Goal: Task Accomplishment & Management: Use online tool/utility

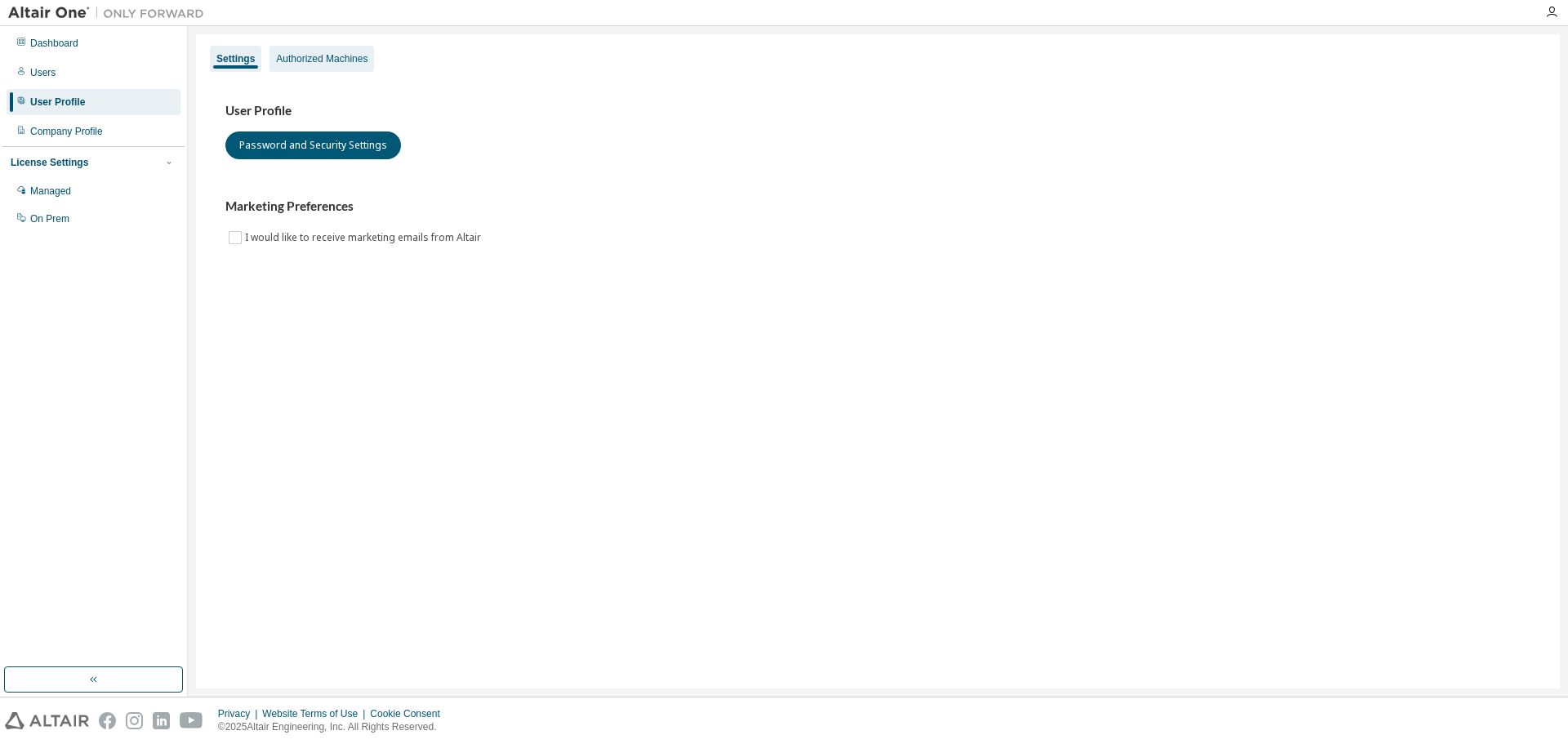
click at [318, 61] on div "Authorized Machines" at bounding box center [321, 59] width 91 height 13
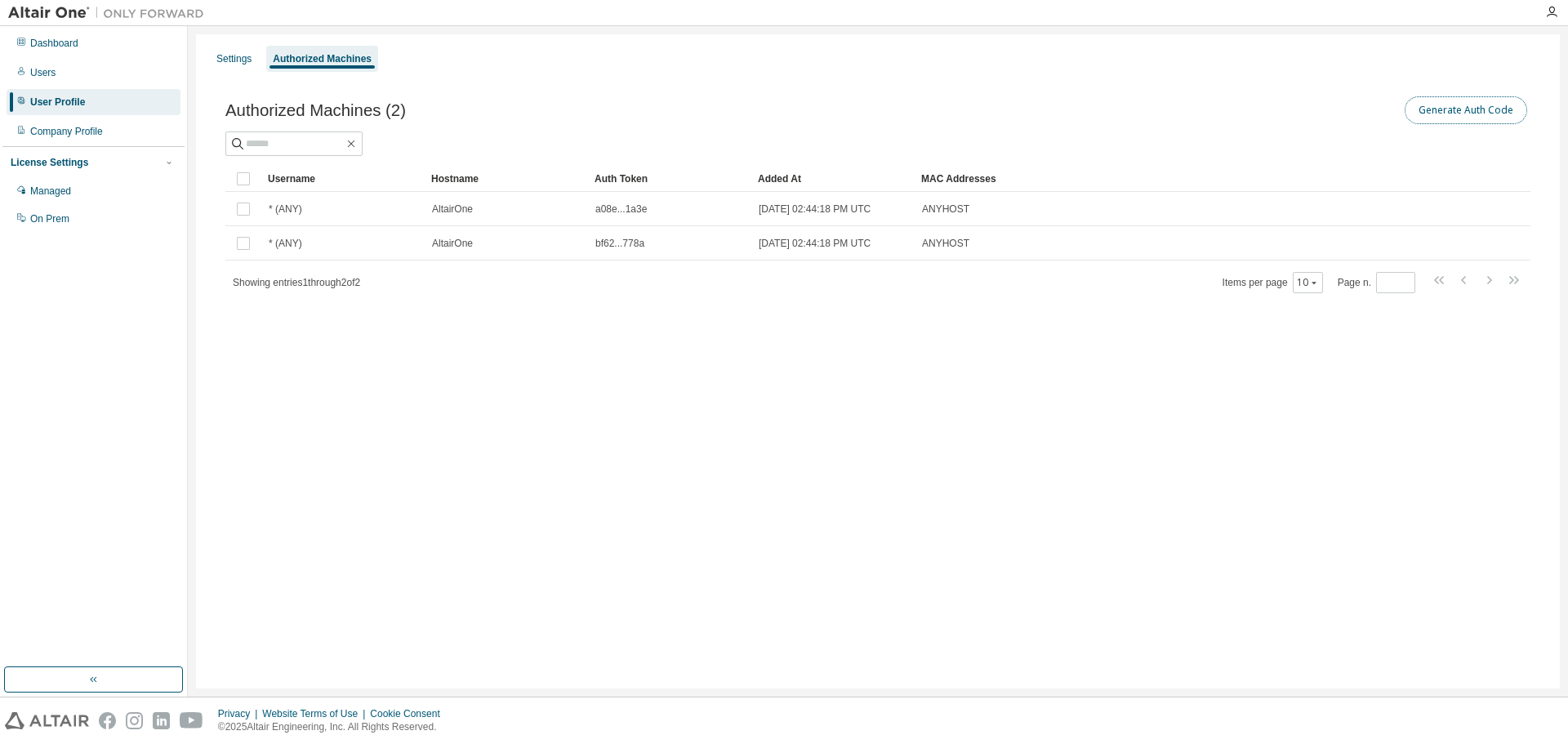
click at [1445, 115] on button "Generate Auth Code" at bounding box center [1467, 110] width 123 height 28
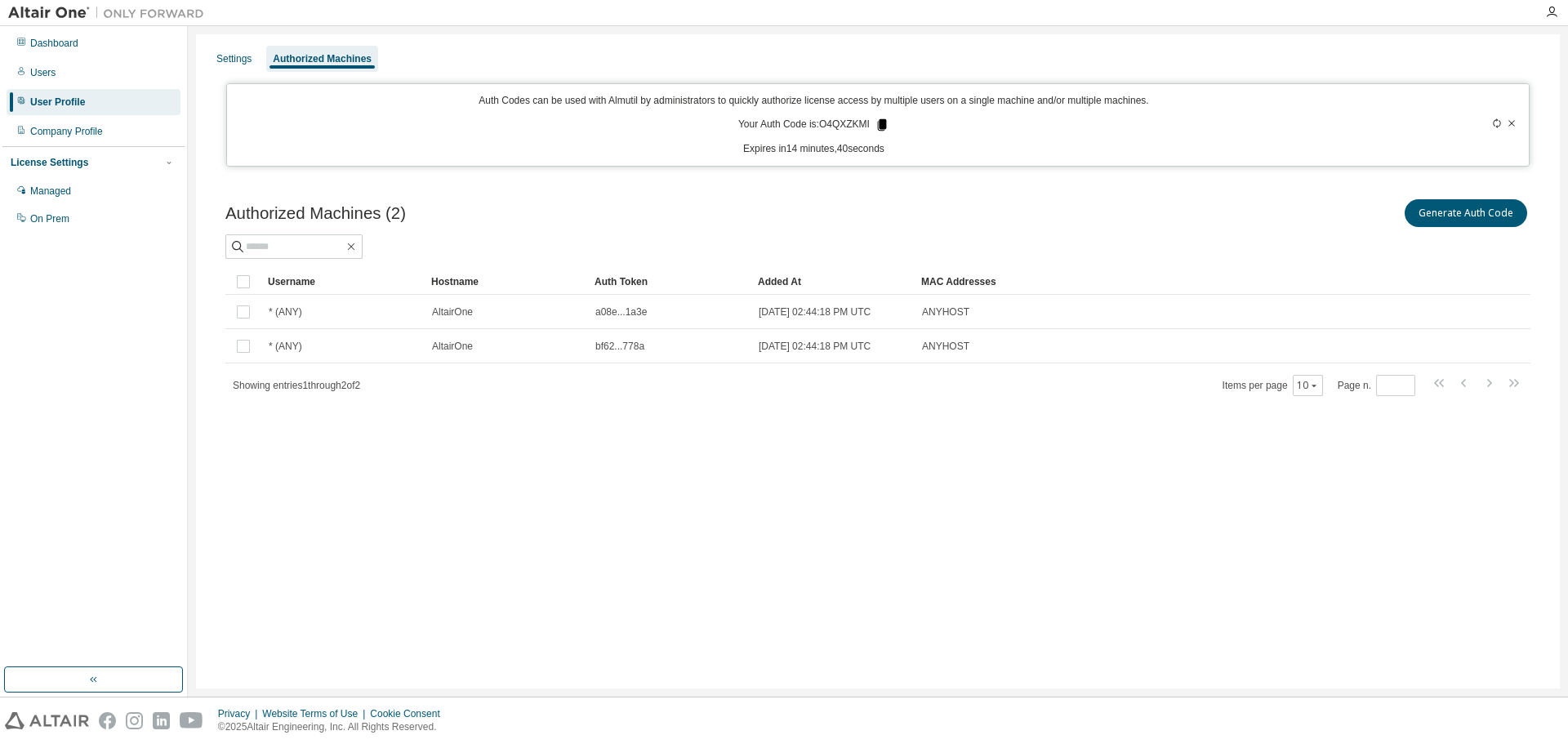
click at [885, 125] on icon at bounding box center [883, 125] width 9 height 12
click at [584, 200] on div "Authorized Machines (2) Generate Auth Code" at bounding box center [878, 213] width 1305 height 34
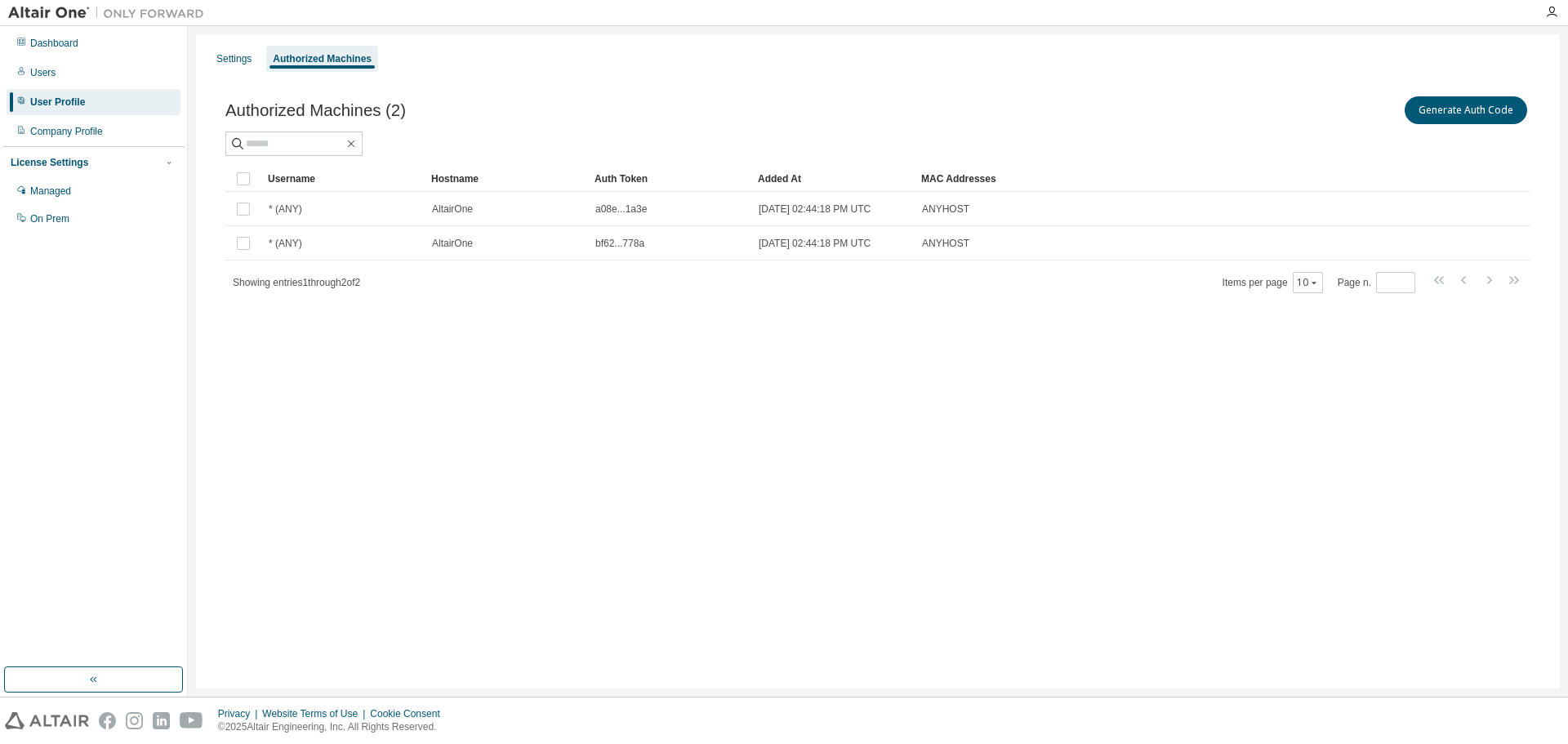
click at [472, 84] on div "Authorized Machines (2) Generate Auth Code Clear Load Save Save As Field Operat…" at bounding box center [878, 204] width 1345 height 263
click at [1470, 115] on button "Generate Auth Code" at bounding box center [1467, 110] width 123 height 28
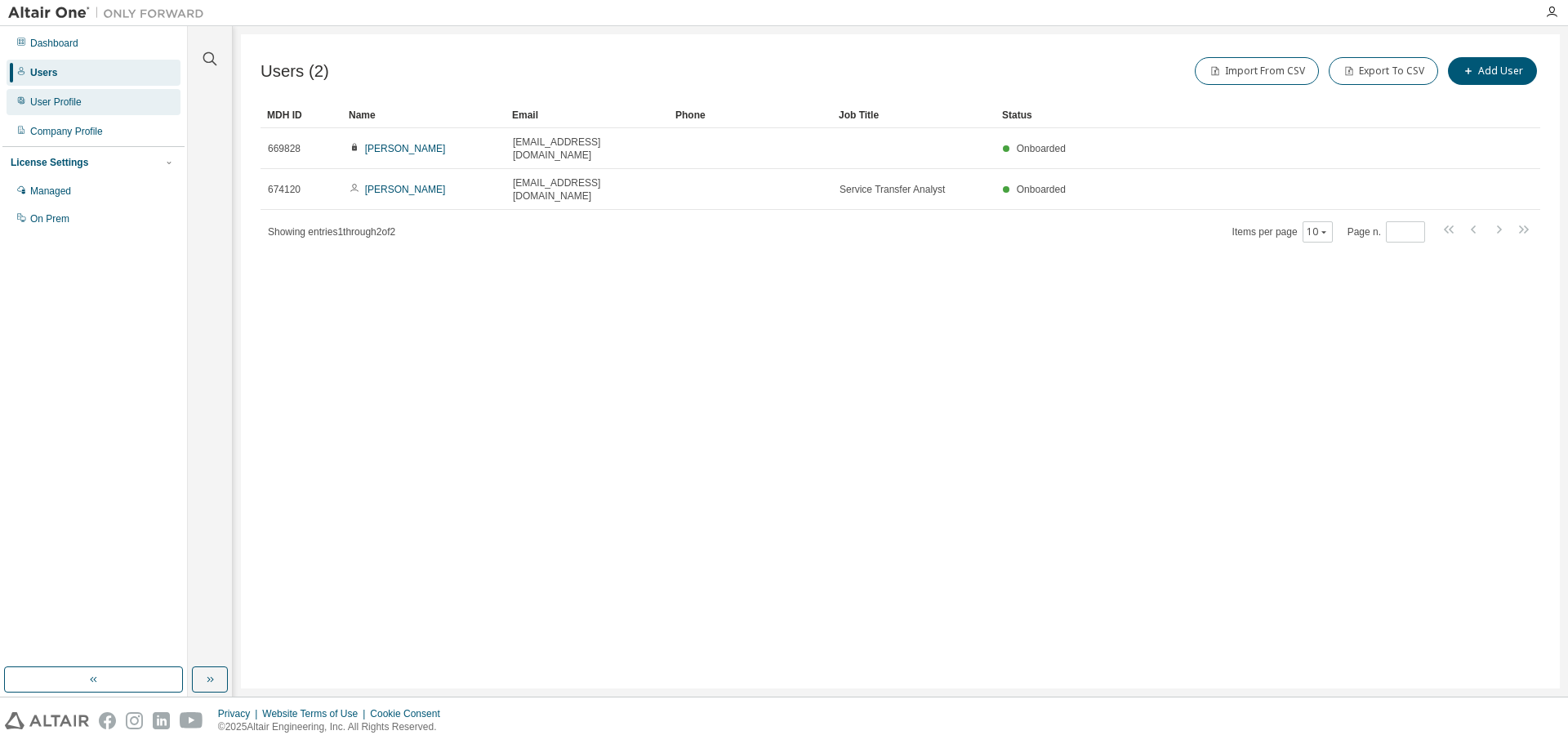
click at [67, 101] on div "User Profile" at bounding box center [55, 102] width 52 height 13
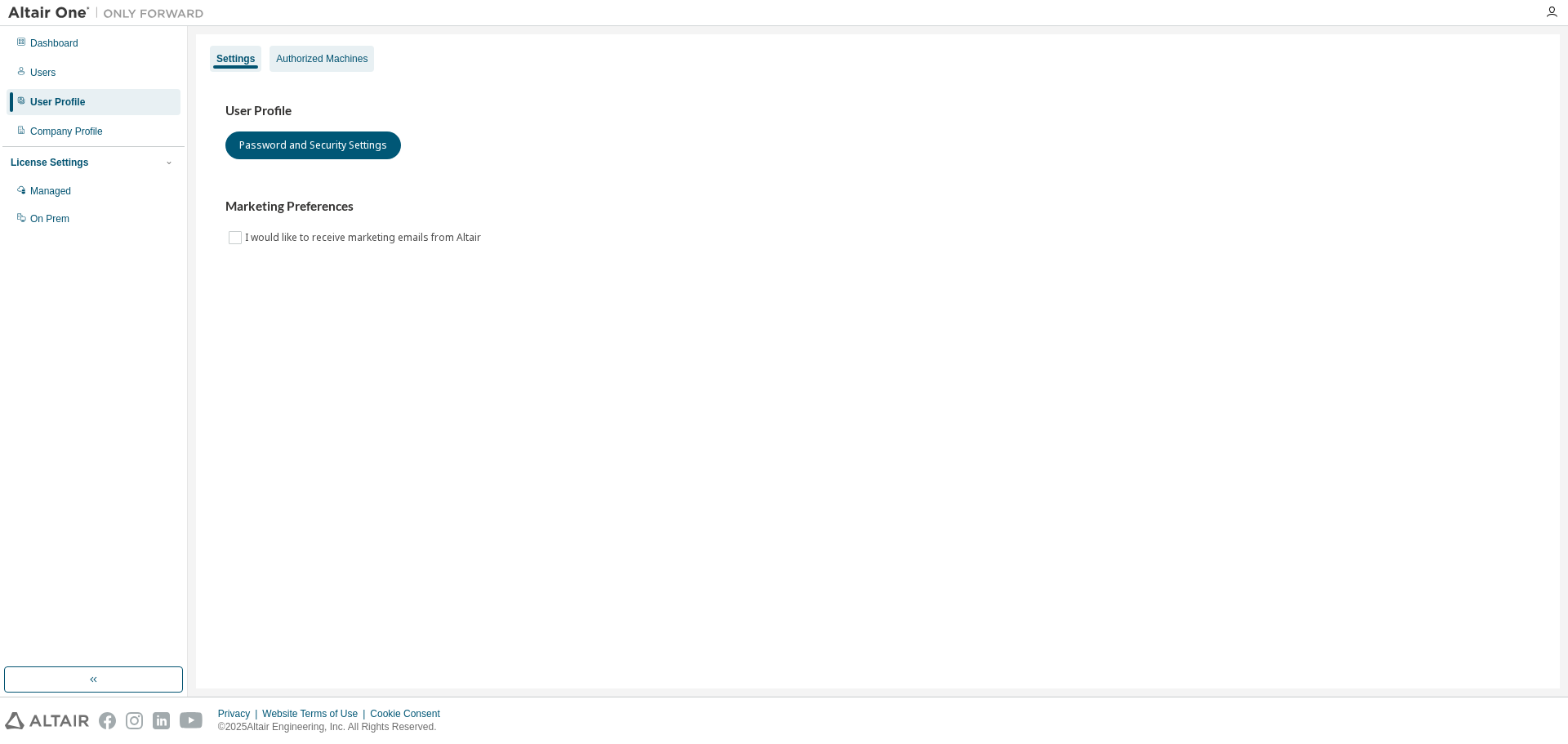
click at [329, 55] on div "Authorized Machines" at bounding box center [321, 59] width 91 height 13
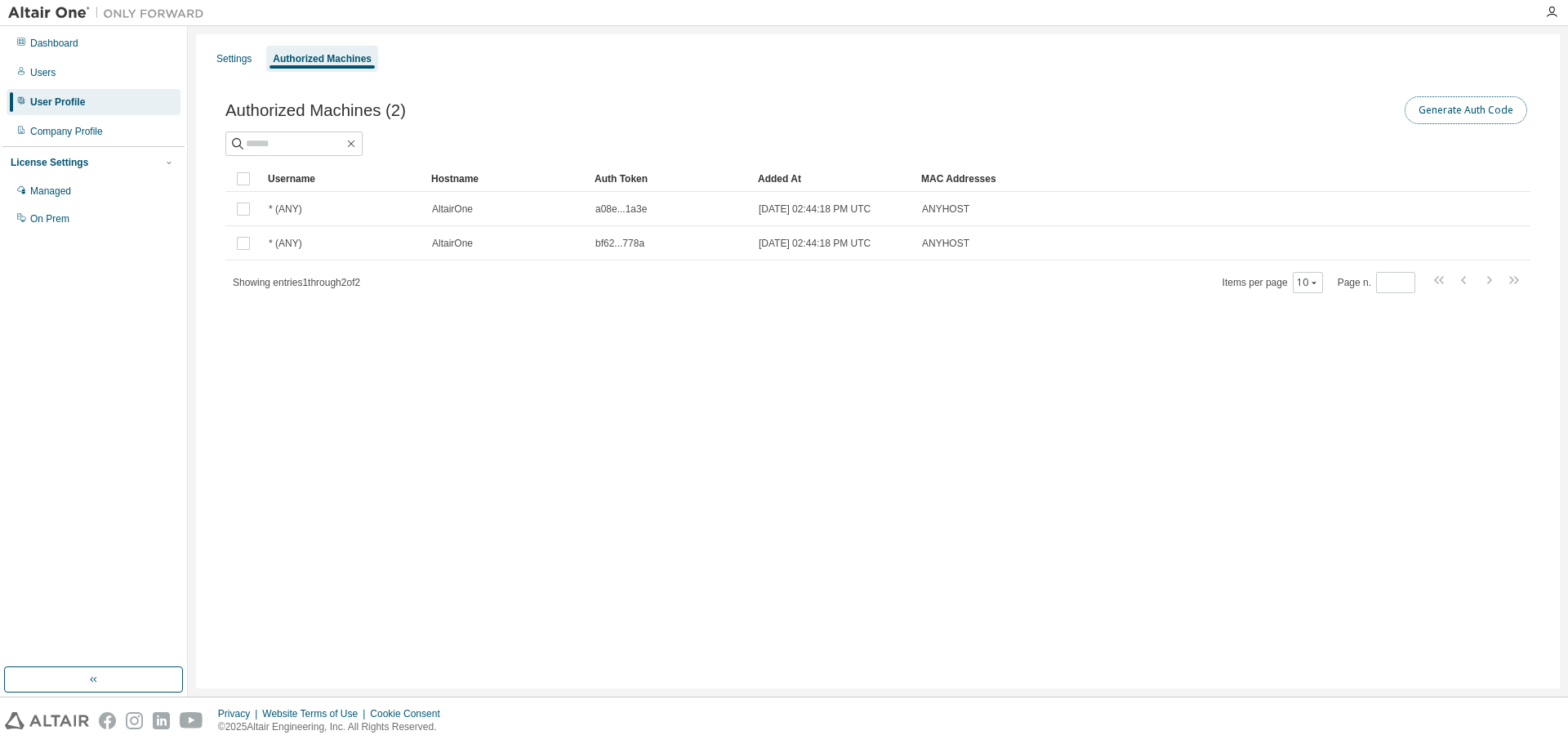
click at [1463, 108] on button "Generate Auth Code" at bounding box center [1467, 110] width 123 height 28
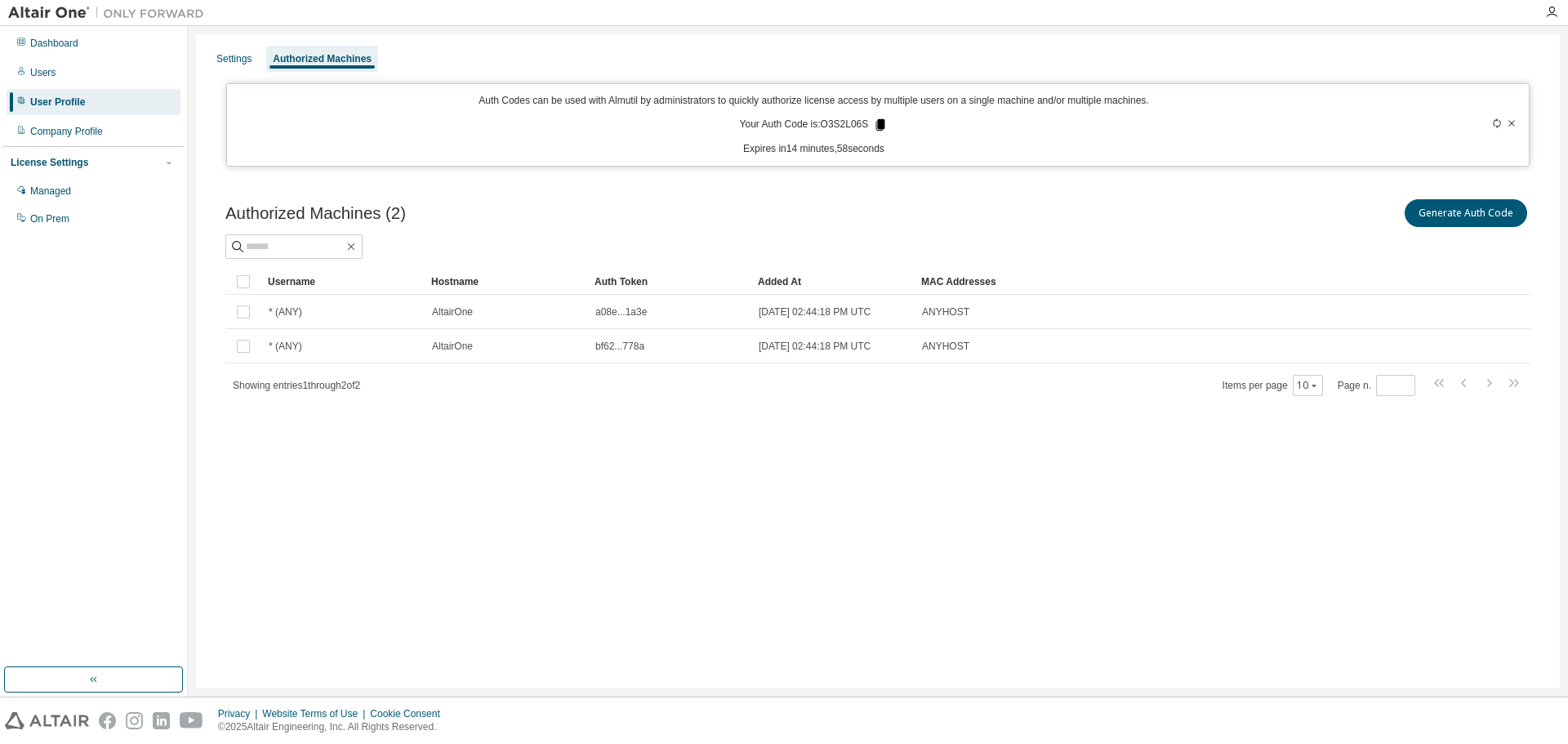
click at [878, 127] on icon at bounding box center [881, 125] width 9 height 12
